Goal: Obtain resource: Obtain resource

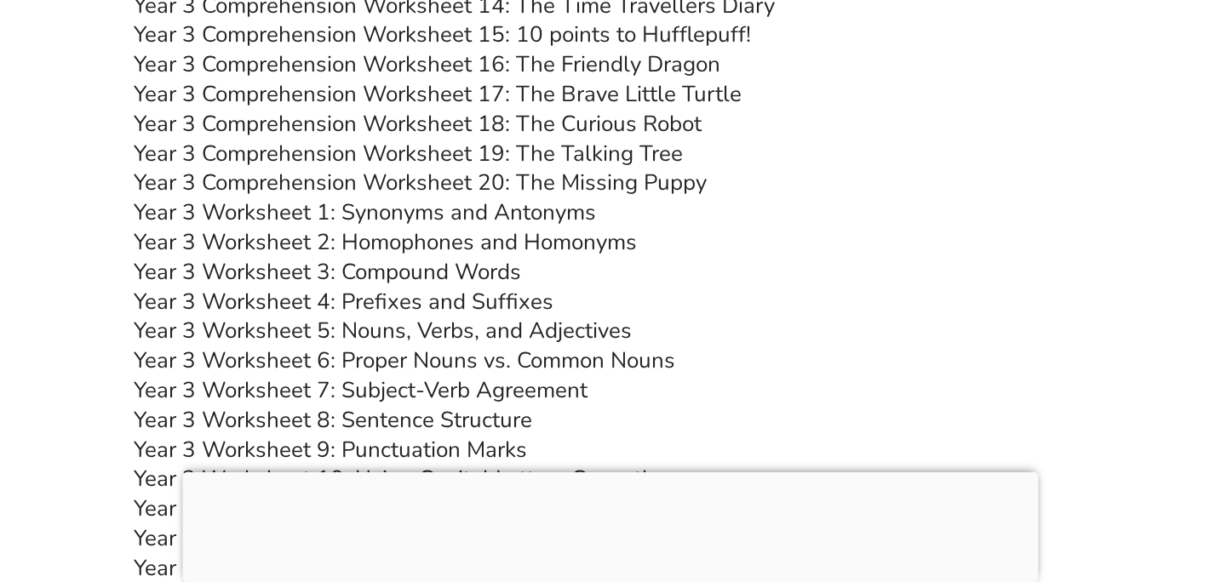
scroll to position [6148, 0]
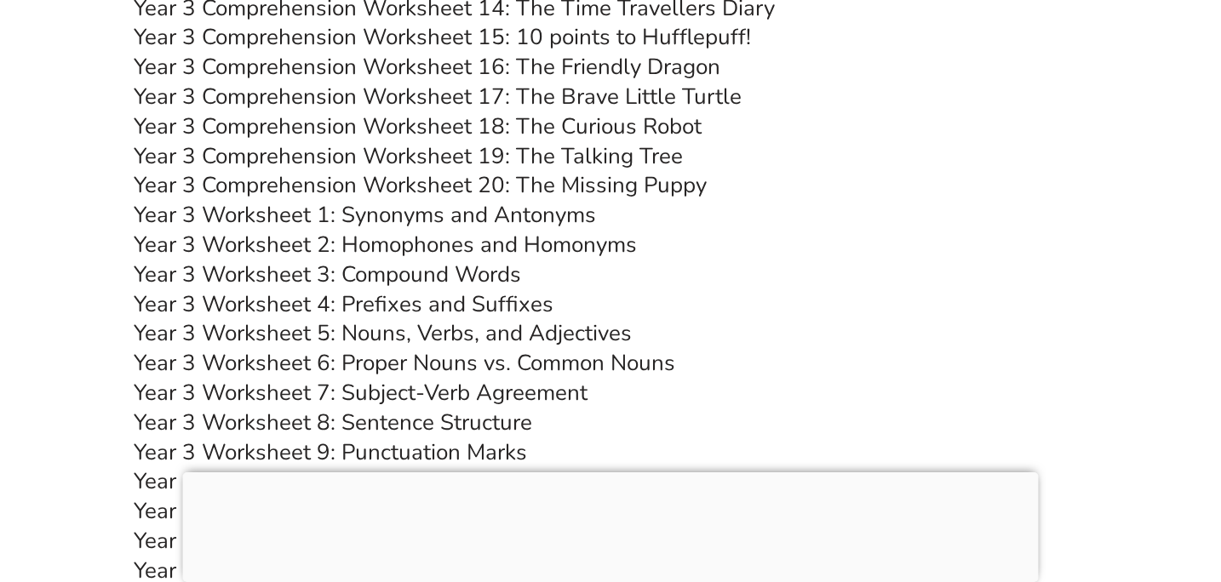
click at [522, 220] on link "Year 3 Worksheet 1: Synonyms and Antonyms" at bounding box center [365, 215] width 462 height 30
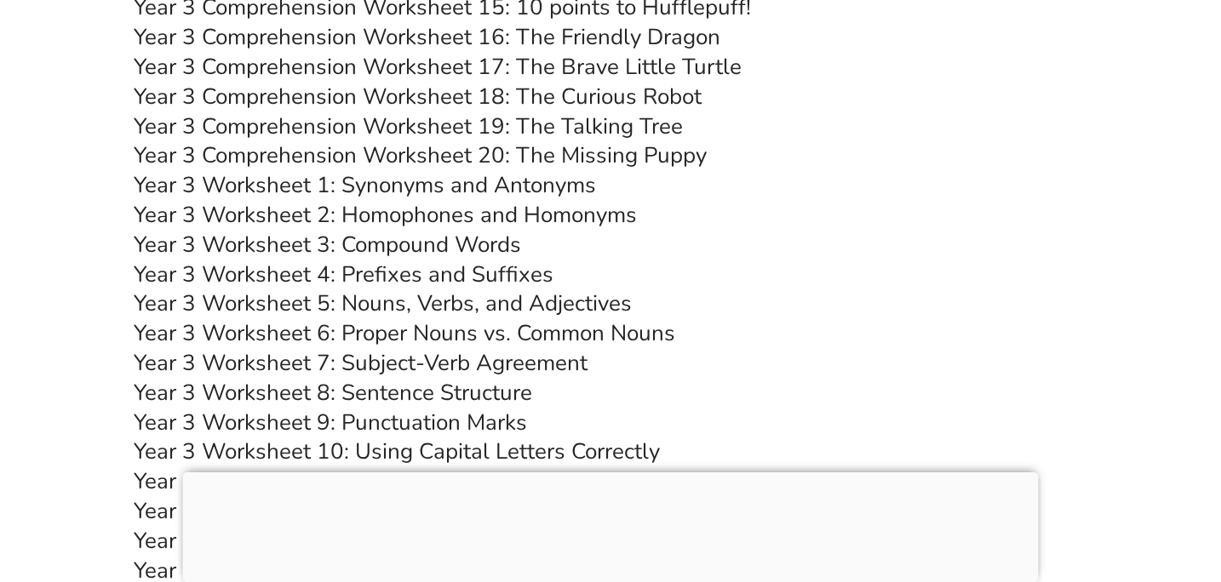
scroll to position [6178, 0]
click at [460, 272] on link "Year 3 Worksheet 4: Prefixes and Suffixes" at bounding box center [344, 274] width 420 height 30
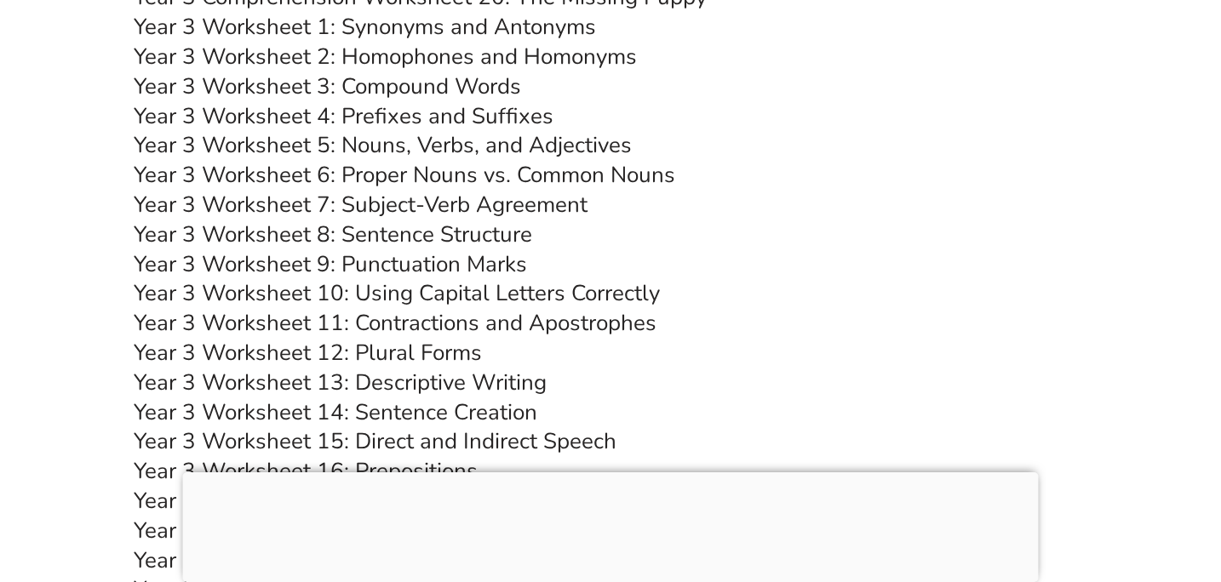
scroll to position [6340, 0]
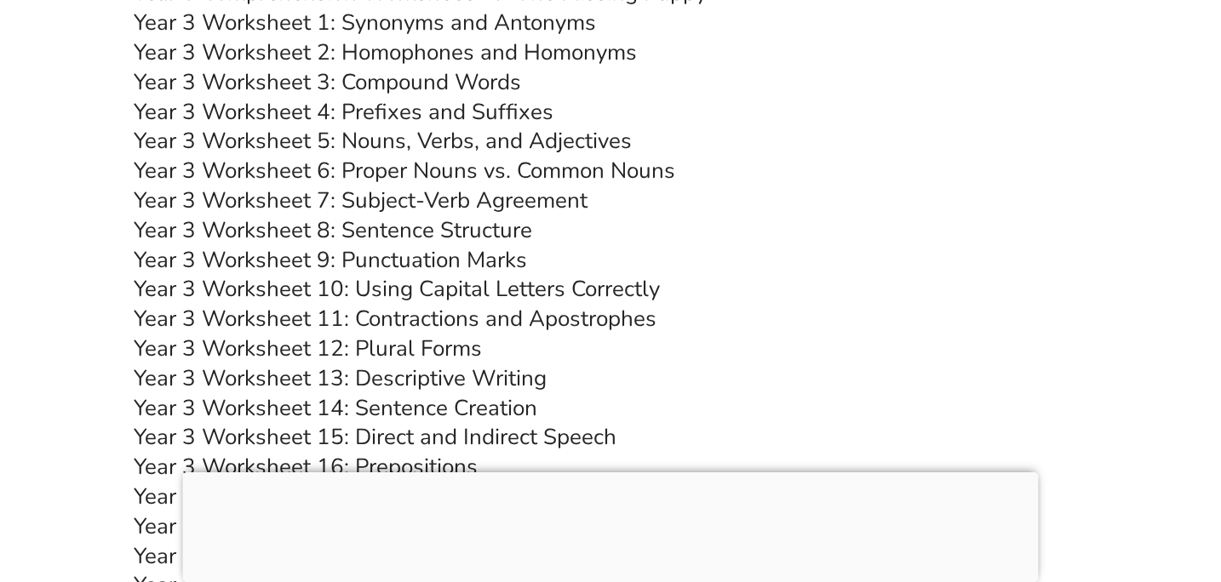
click at [573, 142] on link "Year 3 Worksheet 5: Nouns, Verbs, and Adjectives" at bounding box center [383, 141] width 498 height 30
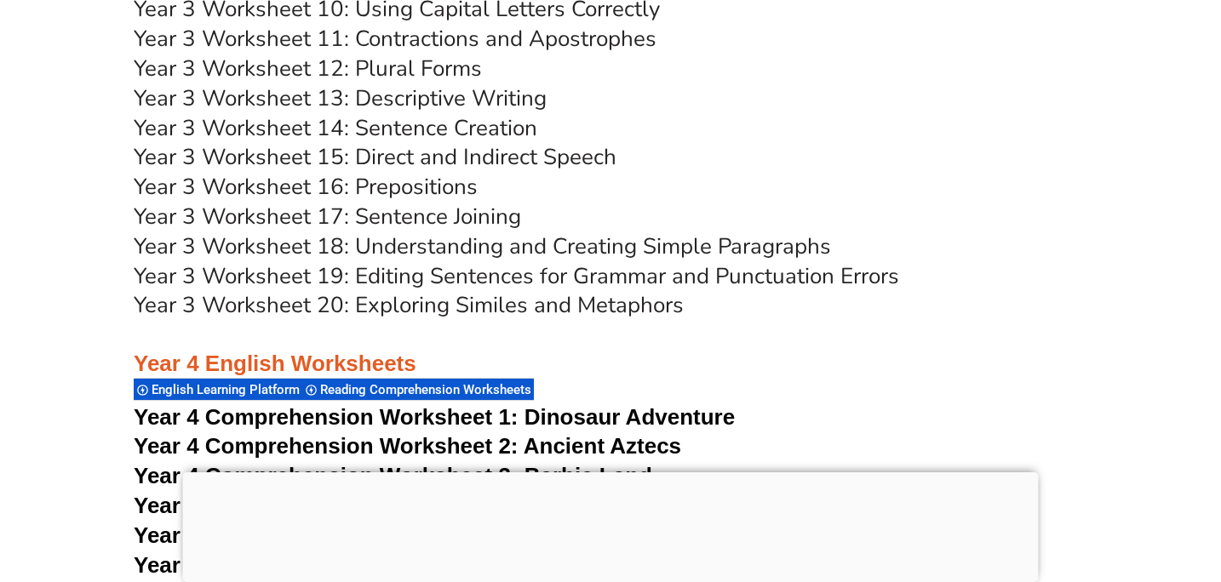
scroll to position [6633, 0]
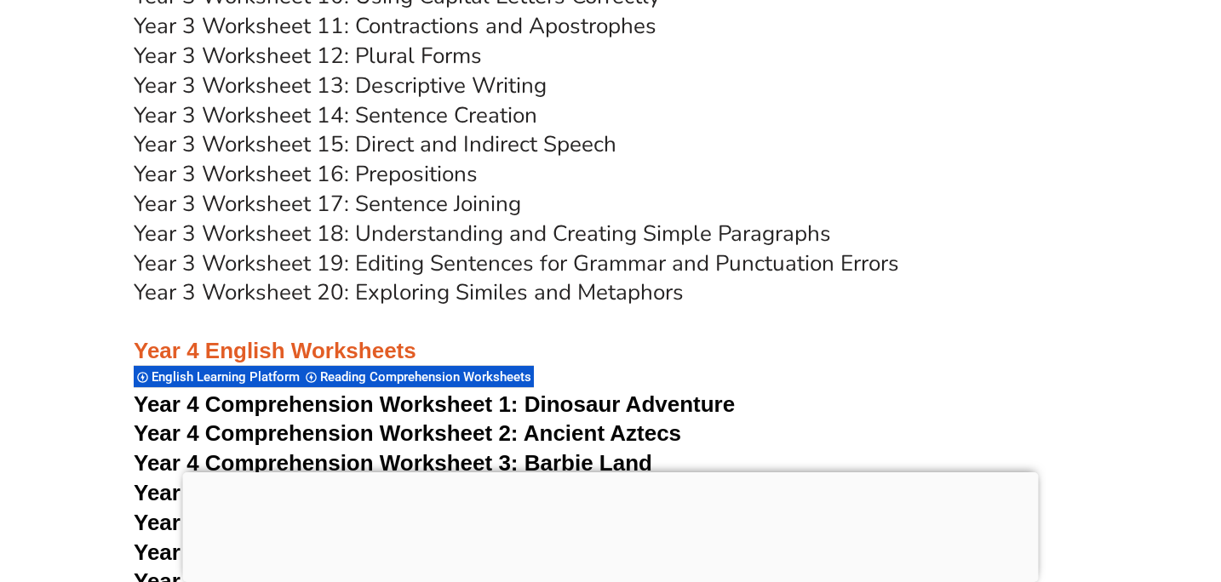
click at [450, 121] on link "Year 3 Worksheet 14: Sentence Creation" at bounding box center [336, 115] width 404 height 30
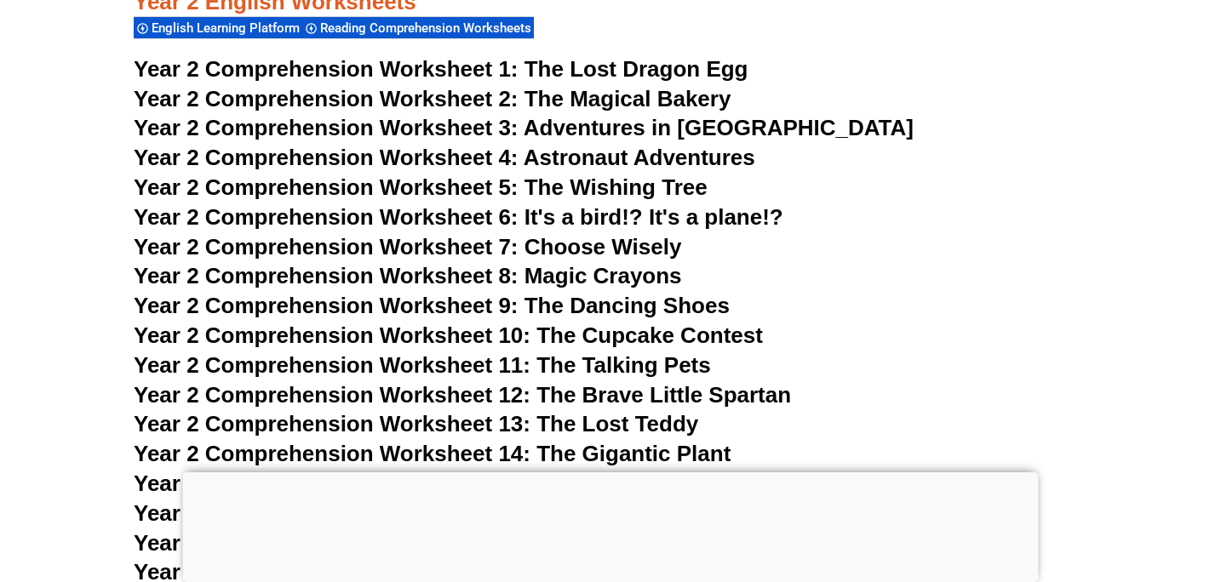
scroll to position [4110, 0]
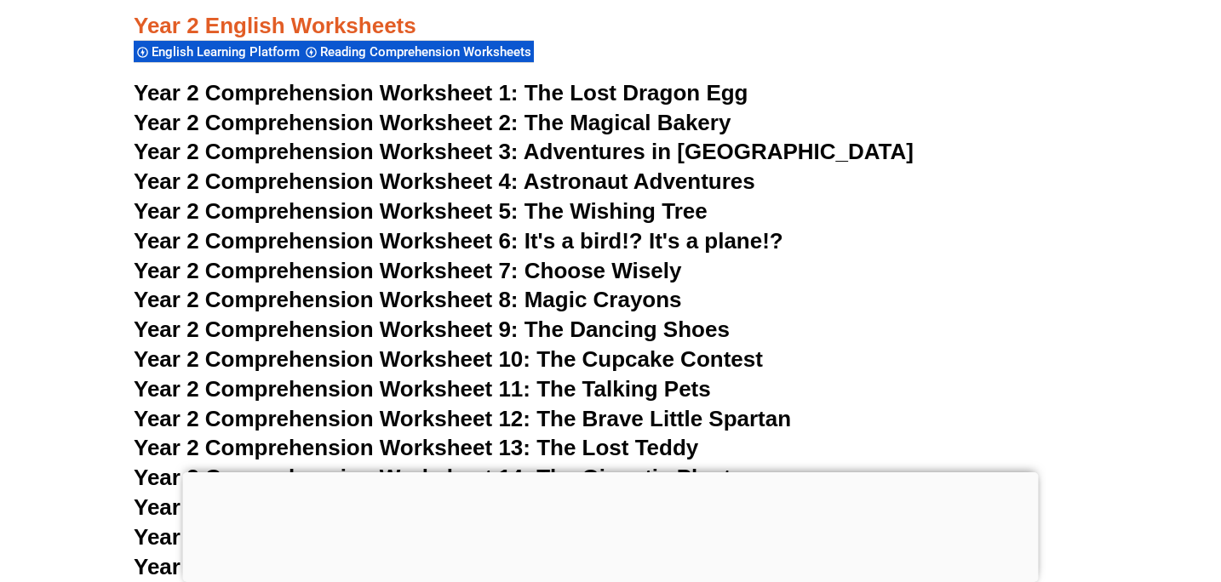
click at [578, 205] on span "The Wishing Tree" at bounding box center [615, 211] width 183 height 26
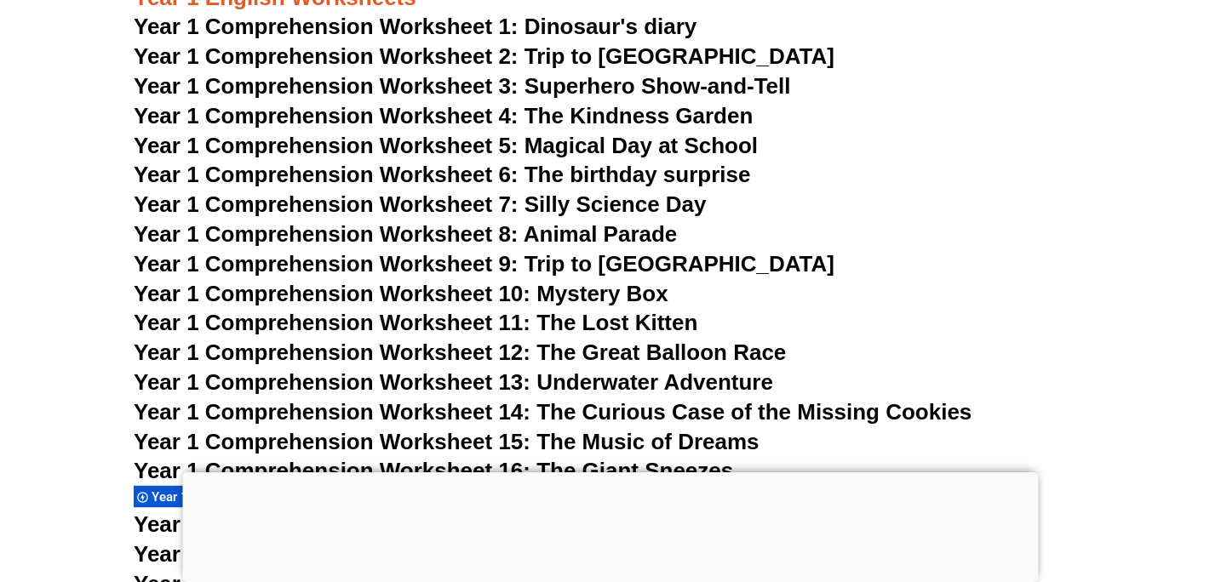
scroll to position [2146, 0]
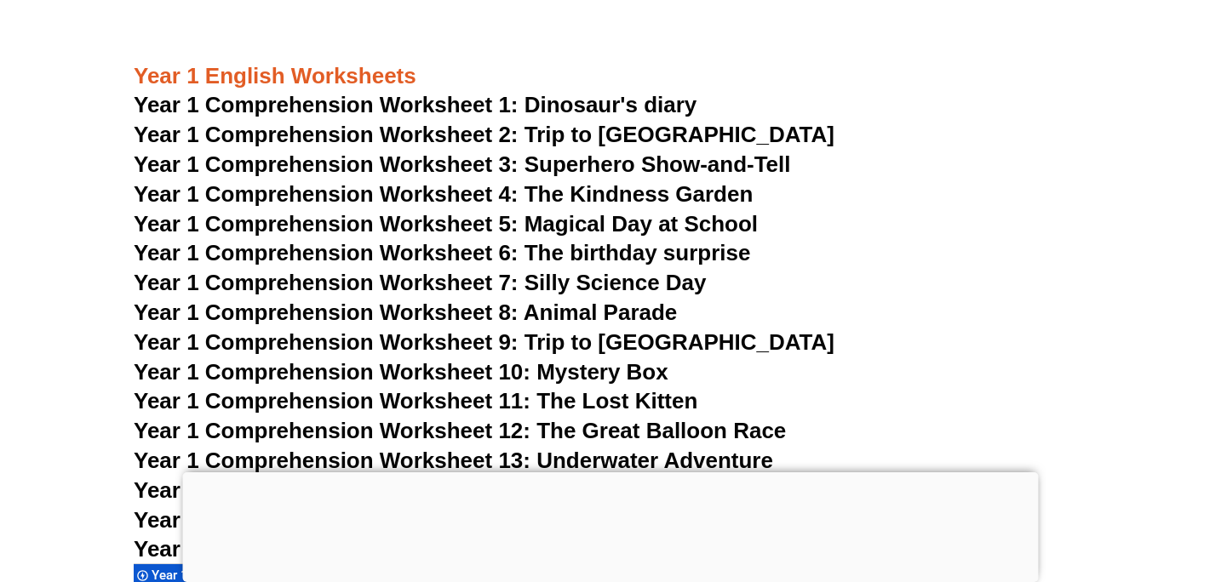
click at [583, 103] on span "Year 1 Comprehension Worksheet 1: Dinosaur's diary" at bounding box center [415, 105] width 563 height 26
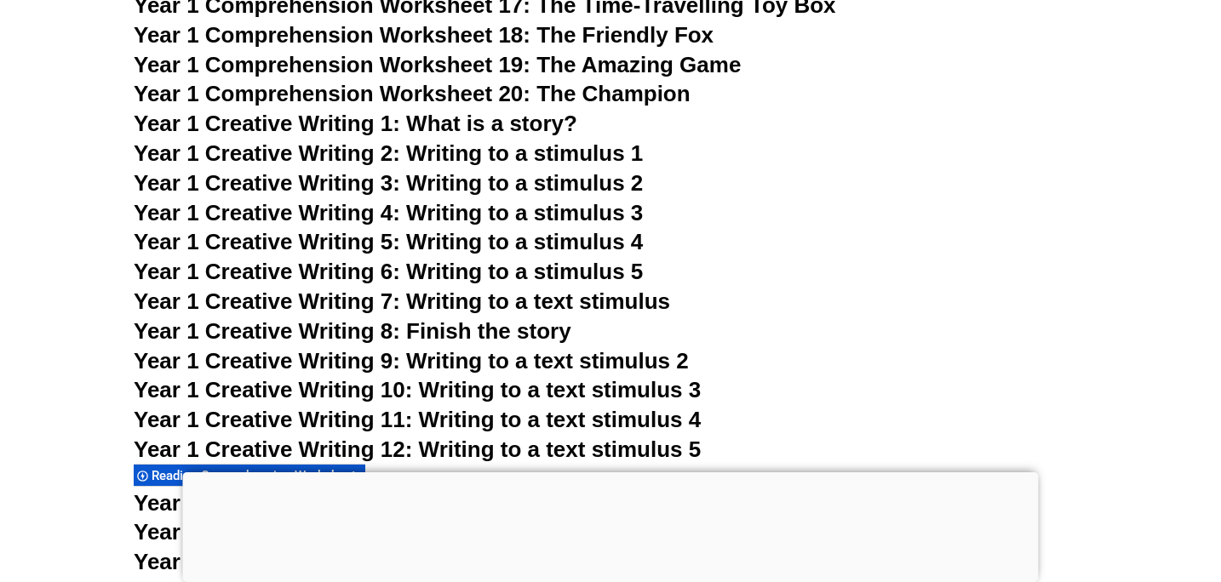
scroll to position [2747, 0]
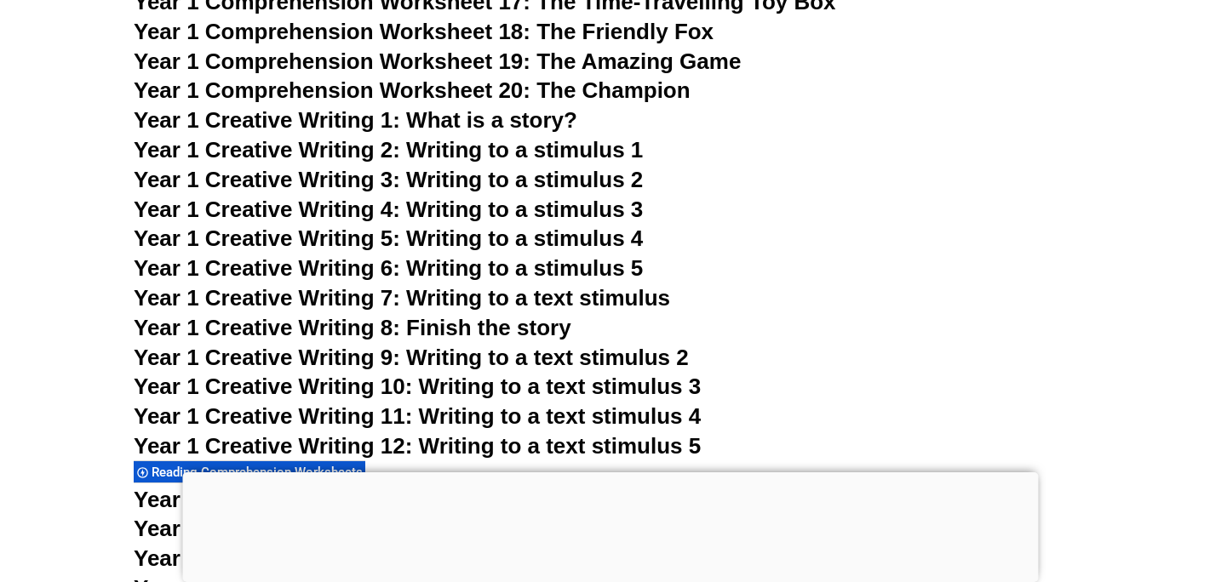
click at [527, 246] on span "Year 1 Creative Writing 5: Writing to a stimulus 4" at bounding box center [388, 239] width 509 height 26
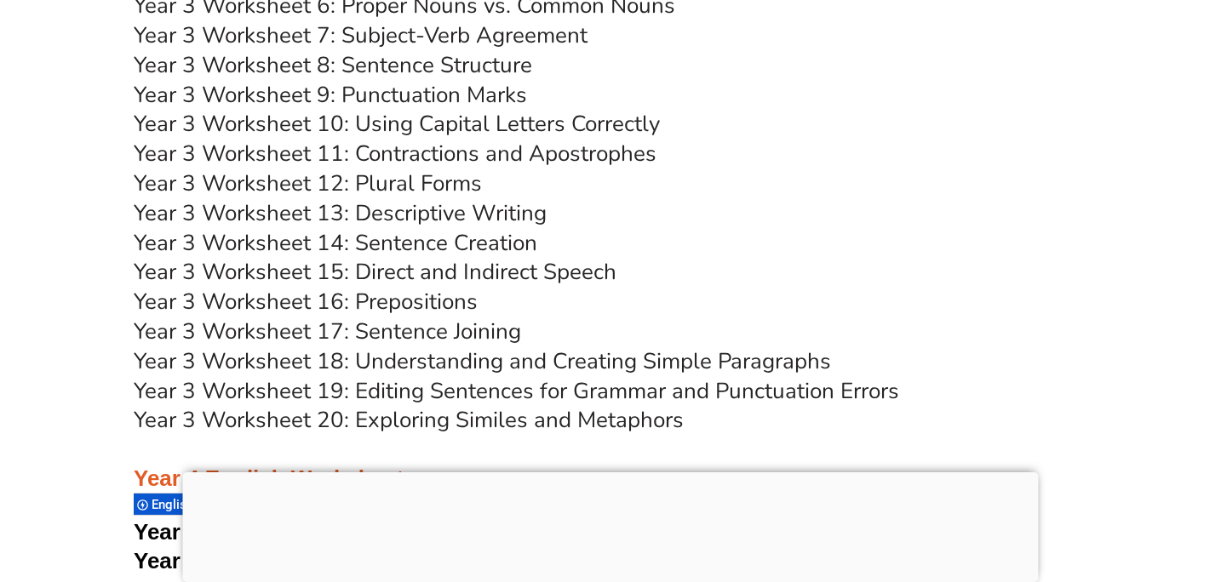
scroll to position [6507, 0]
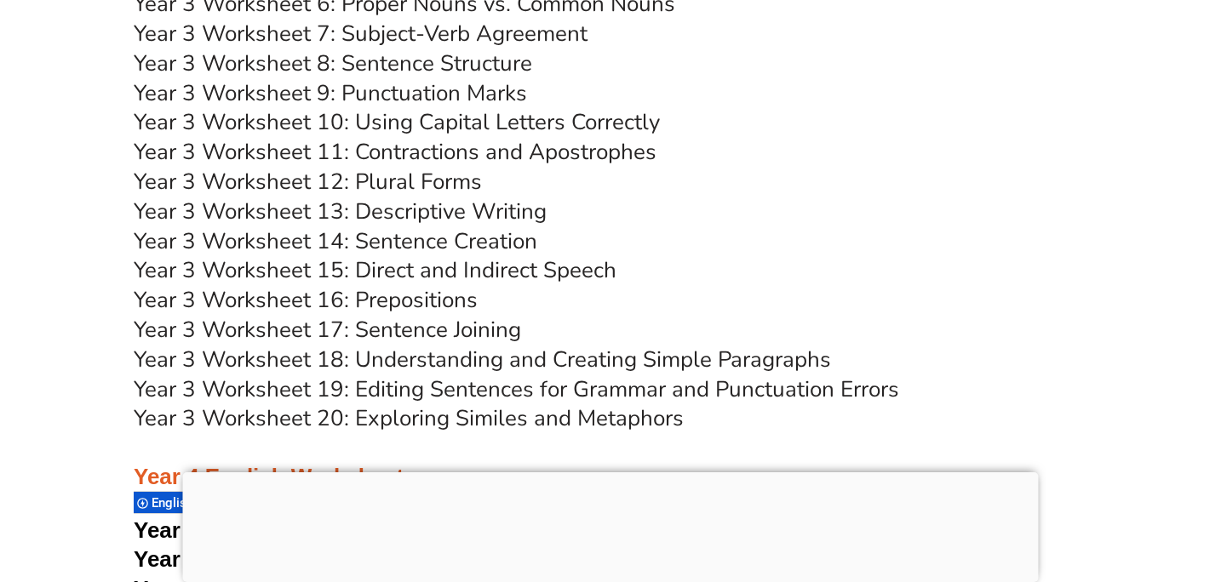
click at [936, 434] on h3 "Year 4 English Worksheets" at bounding box center [611, 463] width 954 height 58
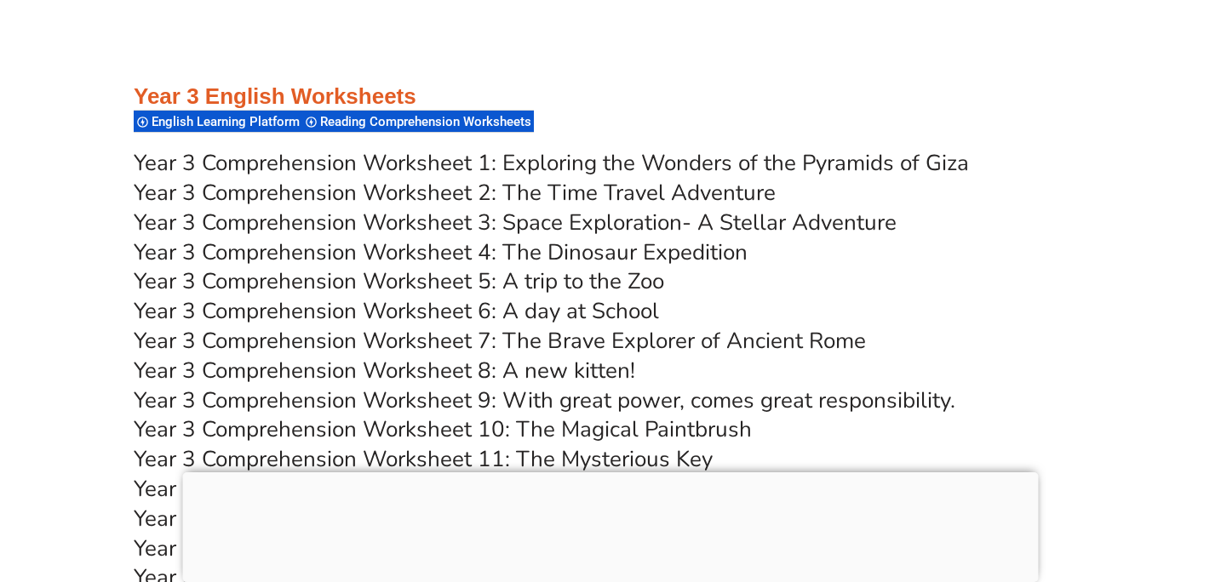
scroll to position [5606, 0]
click at [578, 164] on link "Year 3 Comprehension Worksheet 1: Exploring the Wonders of the Pyramids of Giza" at bounding box center [551, 164] width 835 height 30
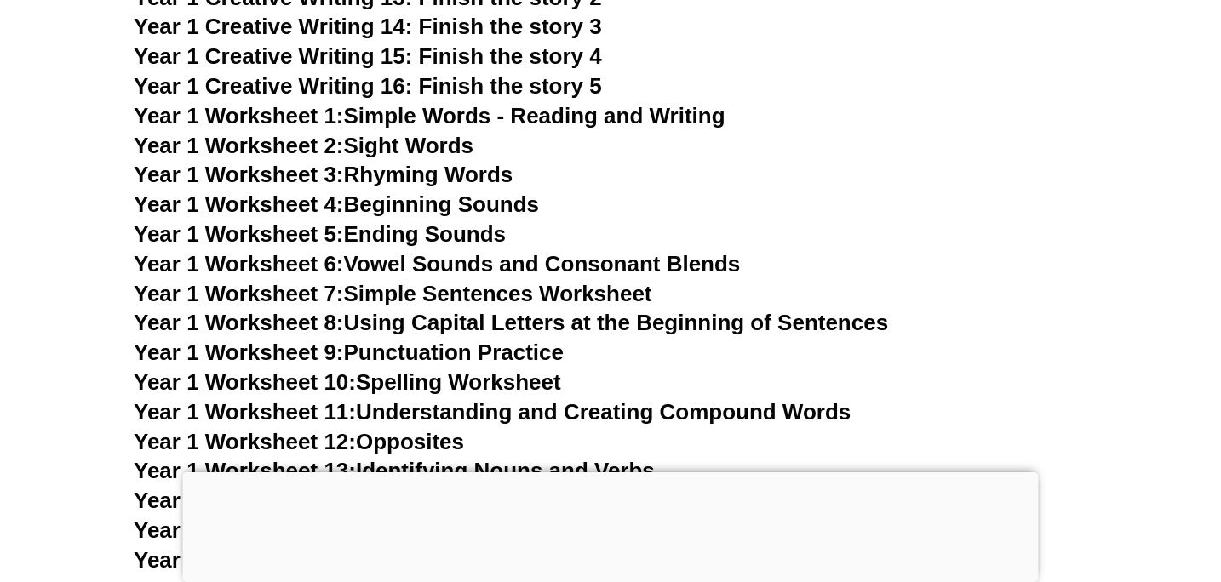
scroll to position [3244, 0]
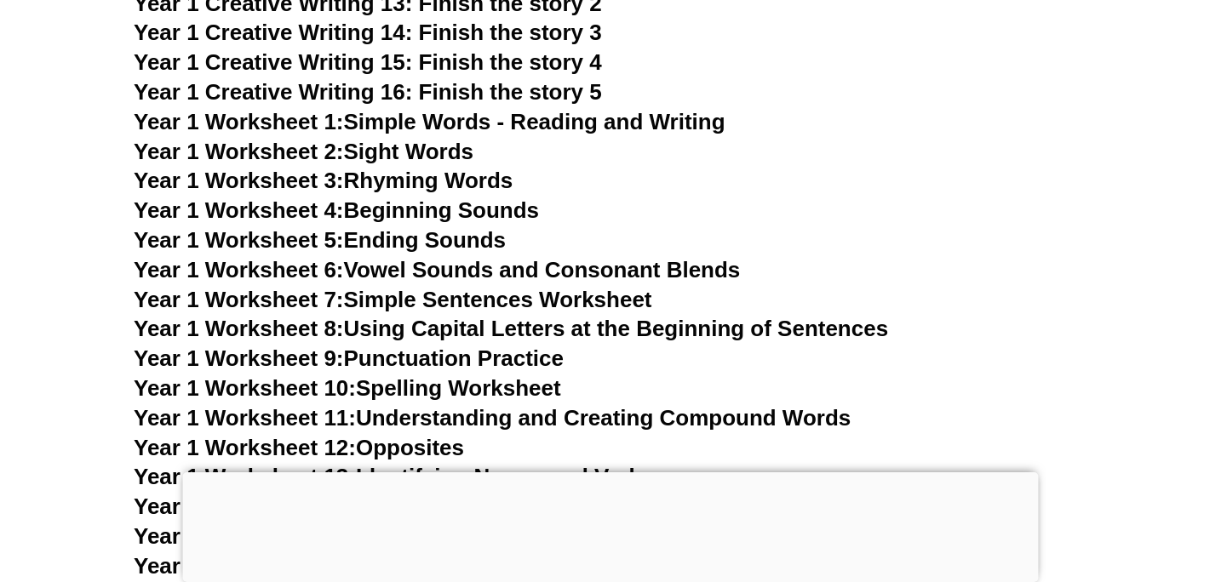
click at [496, 304] on link "Year 1 Worksheet 7: Simple Sentences Worksheet" at bounding box center [393, 300] width 518 height 26
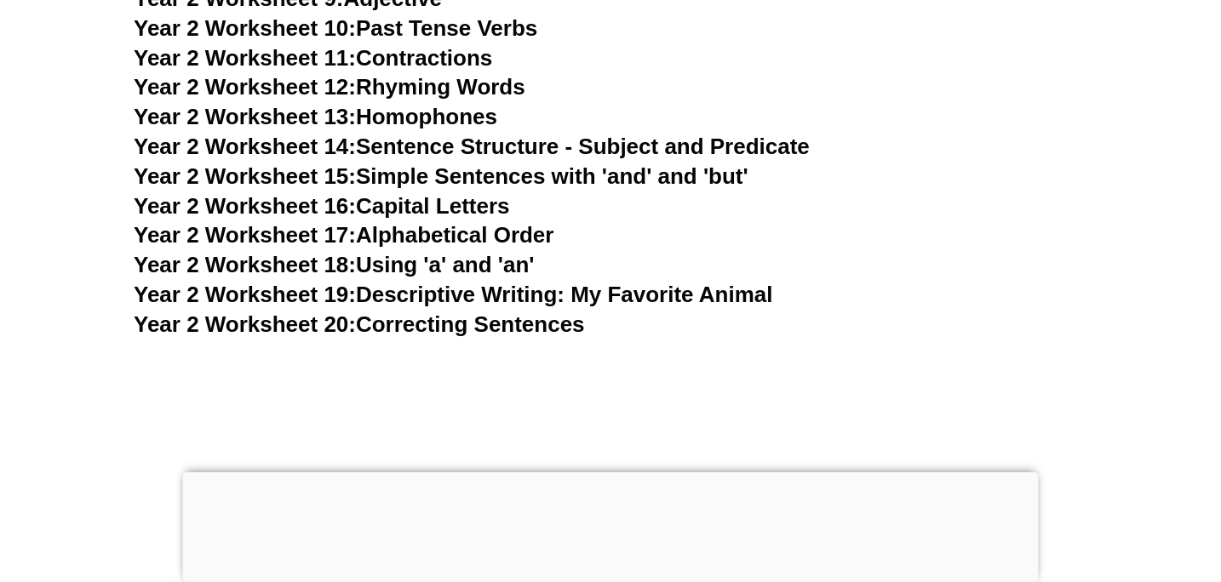
scroll to position [5038, 0]
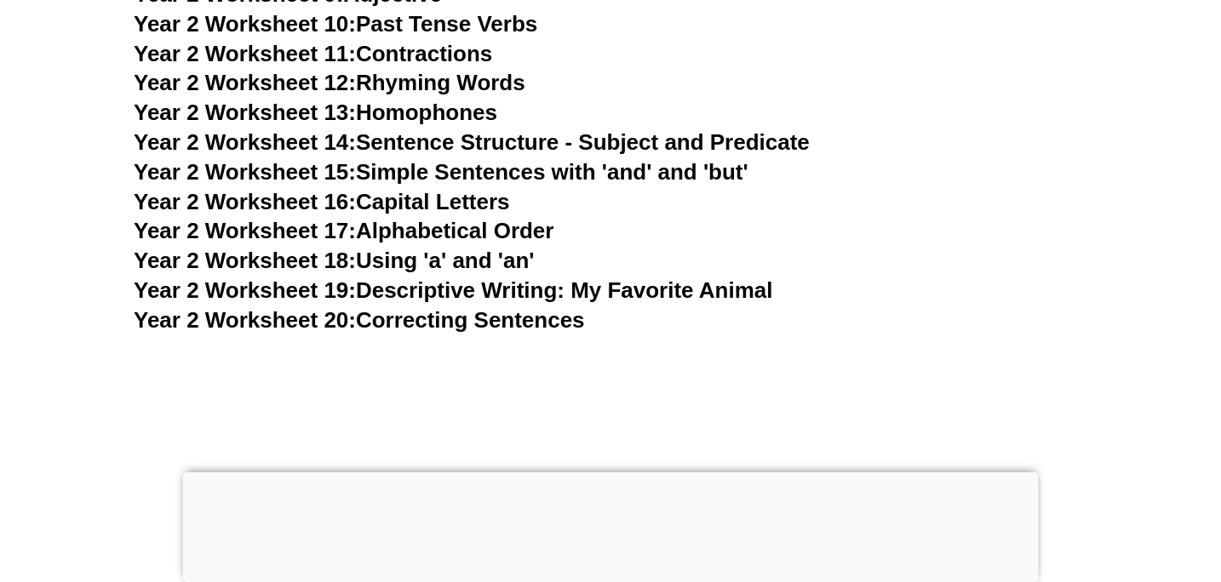
click at [416, 176] on link "Year 2 Worksheet 15: Simple Sentences with 'and' and 'but'" at bounding box center [441, 172] width 615 height 26
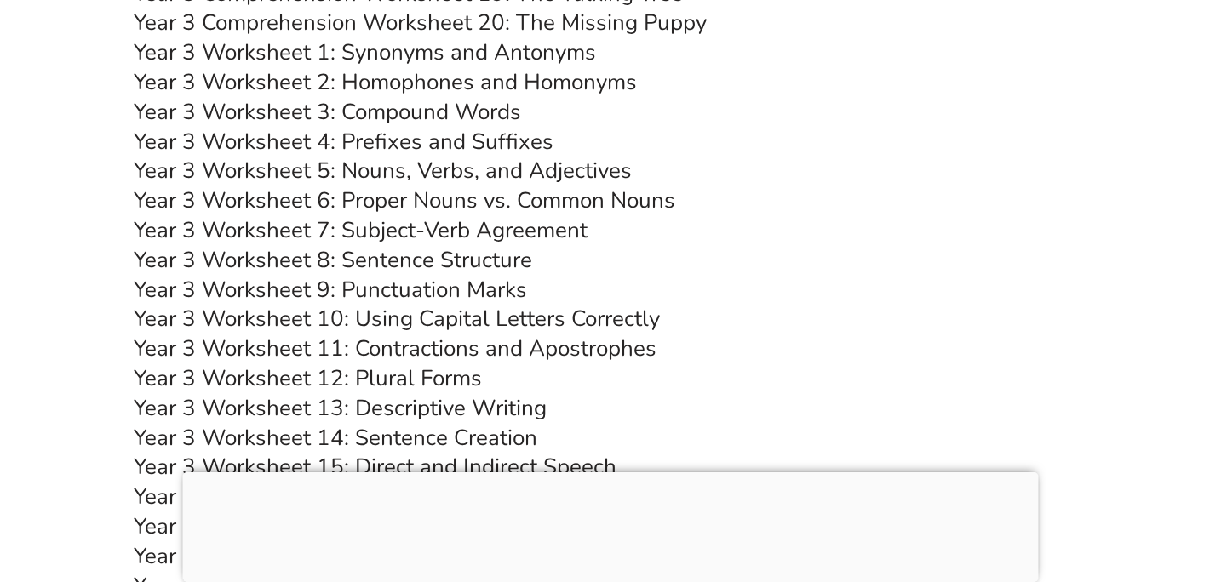
scroll to position [6290, 0]
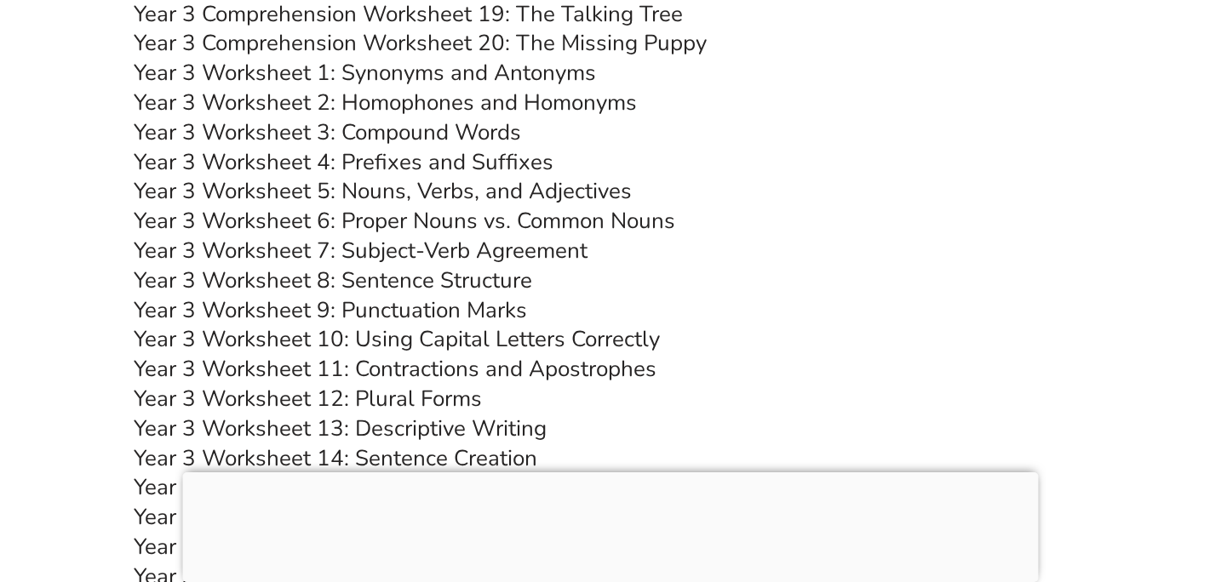
click at [440, 157] on link "Year 3 Worksheet 4: Prefixes and Suffixes" at bounding box center [344, 162] width 420 height 30
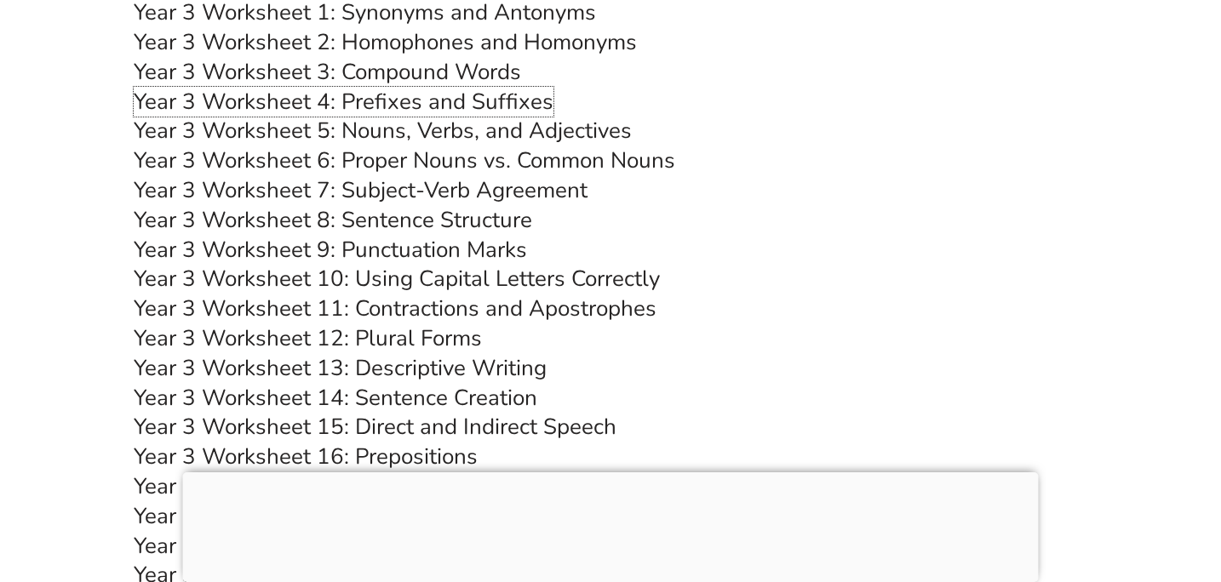
scroll to position [6395, 0]
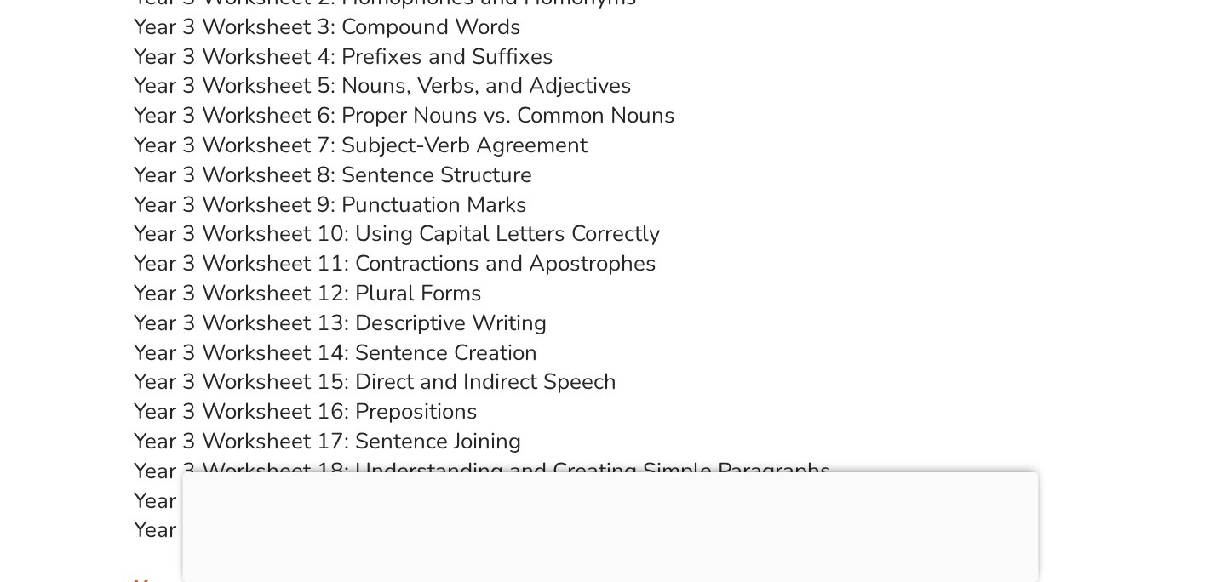
click at [490, 90] on link "Year 3 Worksheet 5: Nouns, Verbs, and Adjectives" at bounding box center [383, 86] width 498 height 30
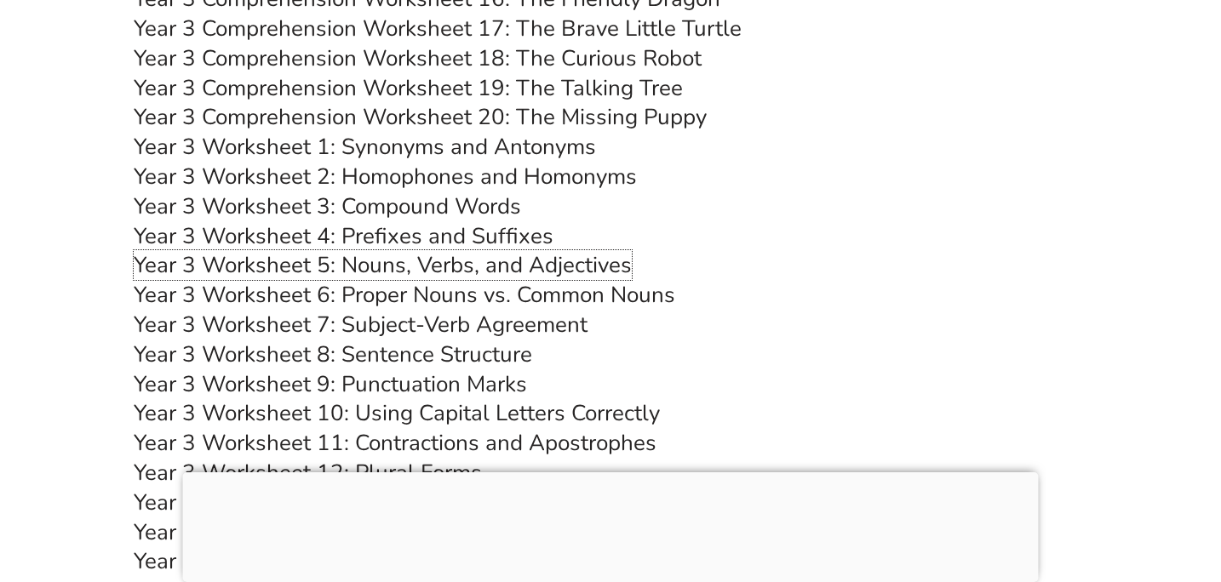
scroll to position [6202, 0]
